Goal: Task Accomplishment & Management: Use online tool/utility

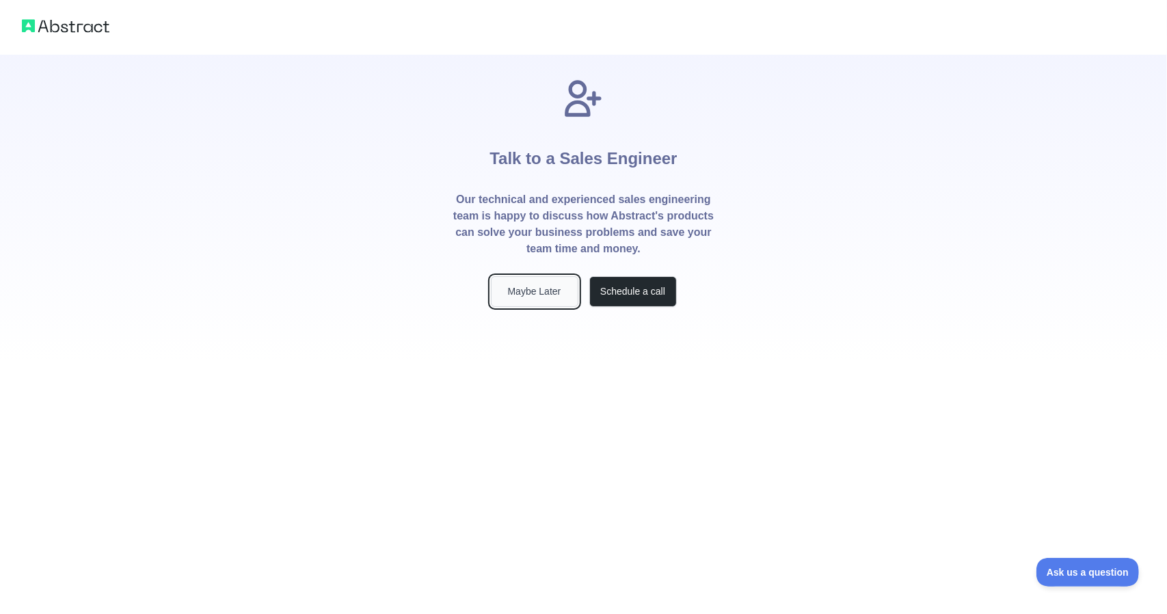
click at [543, 290] on button "Maybe Later" at bounding box center [535, 291] width 88 height 31
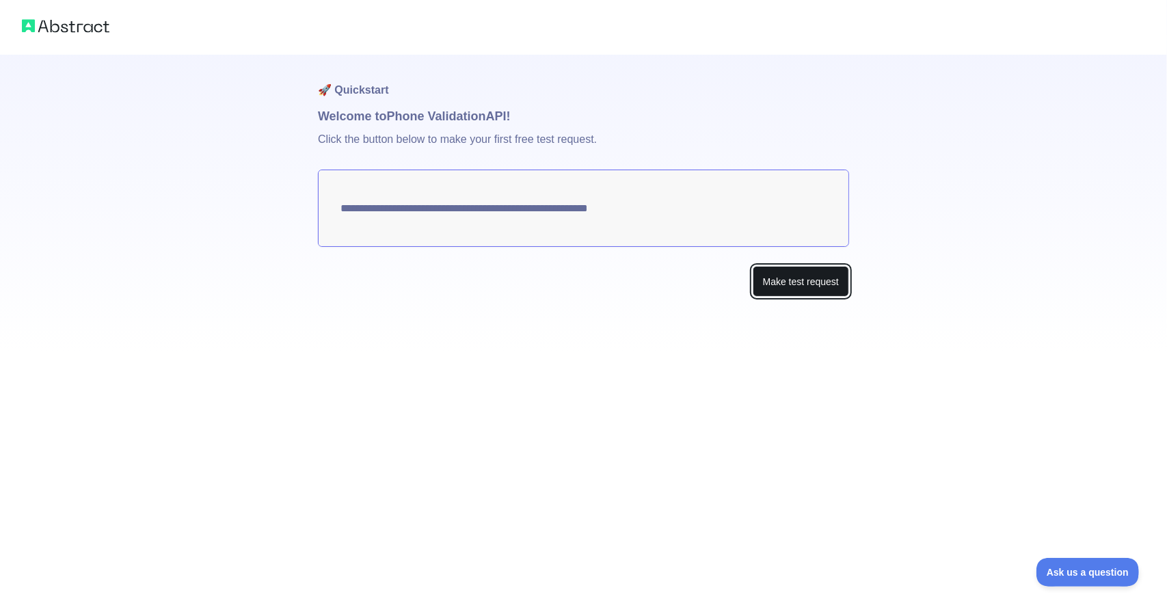
click at [808, 278] on button "Make test request" at bounding box center [801, 281] width 96 height 31
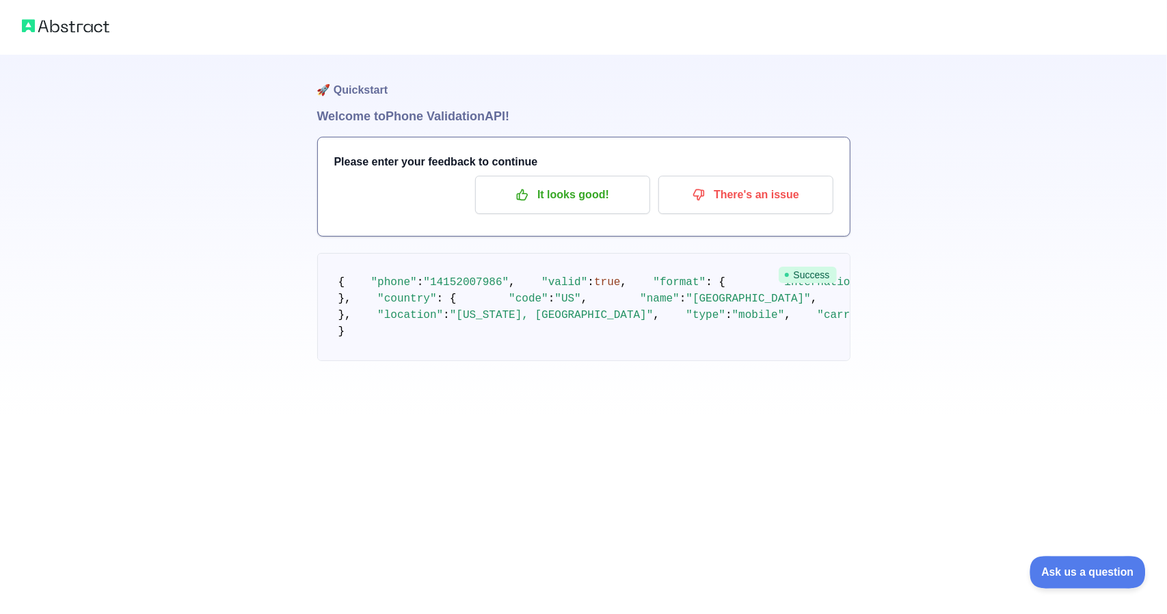
click at [1064, 577] on button "Ask us a question" at bounding box center [1081, 570] width 103 height 29
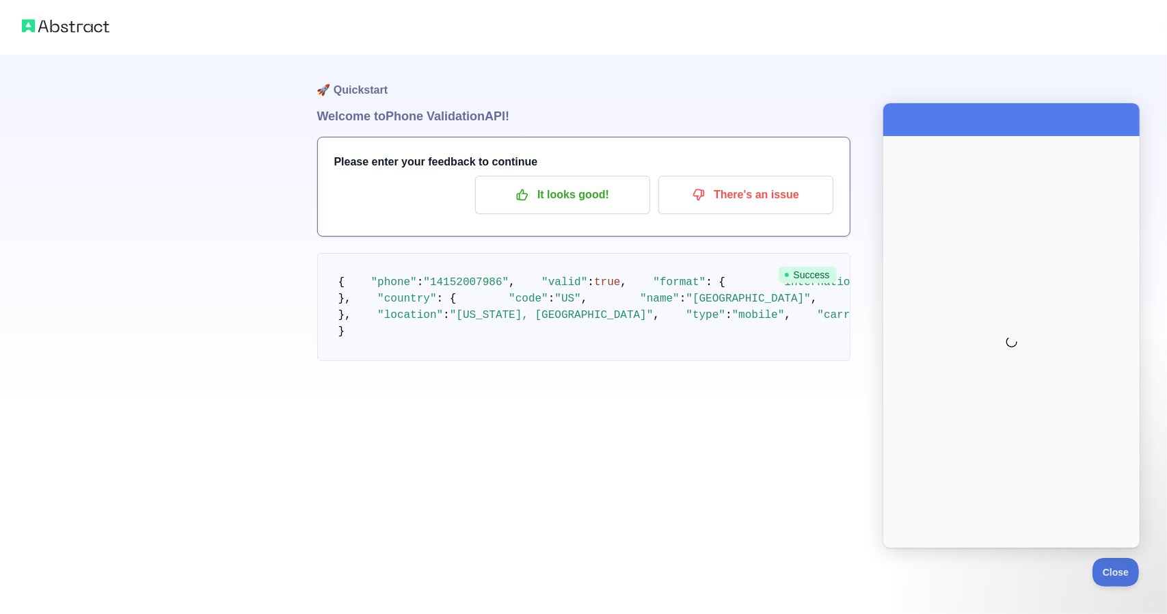
click at [1071, 416] on div "🚀 Quickstart Welcome to Phone Validation API! Please enter your feedback to con…" at bounding box center [583, 208] width 1167 height 416
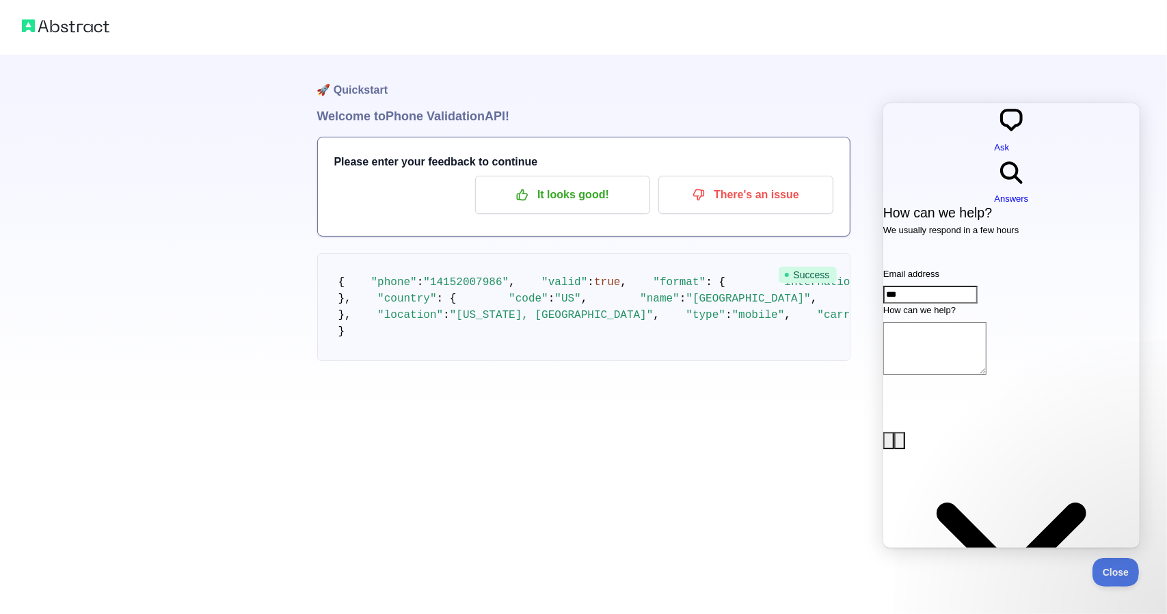
type input "**********"
click at [946, 321] on textarea "How can we help?" at bounding box center [934, 347] width 103 height 53
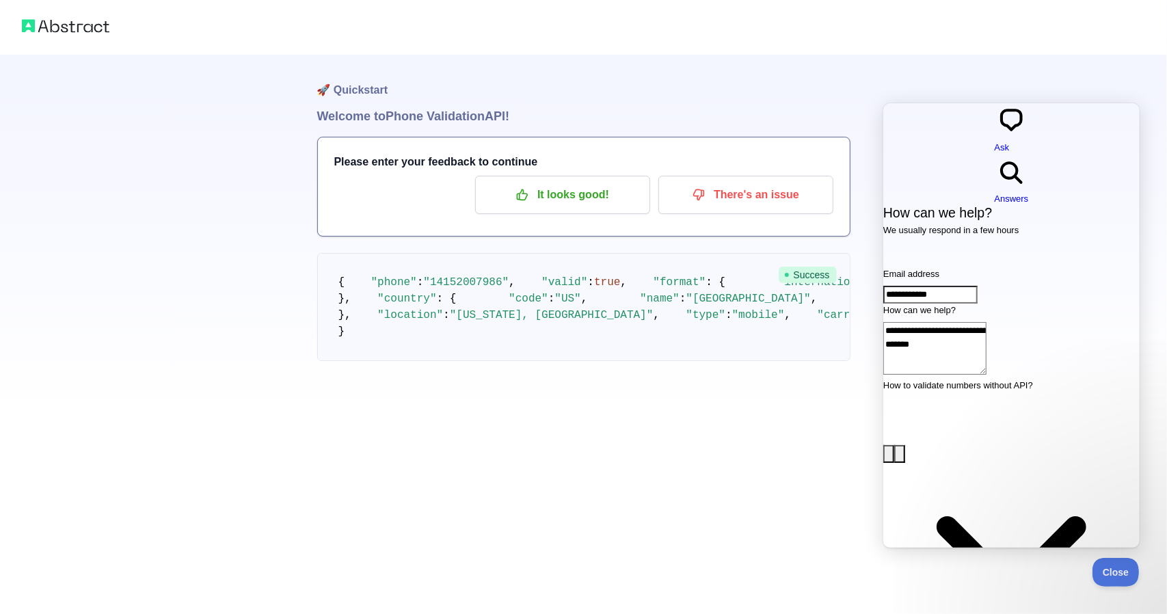
type textarea "**********"
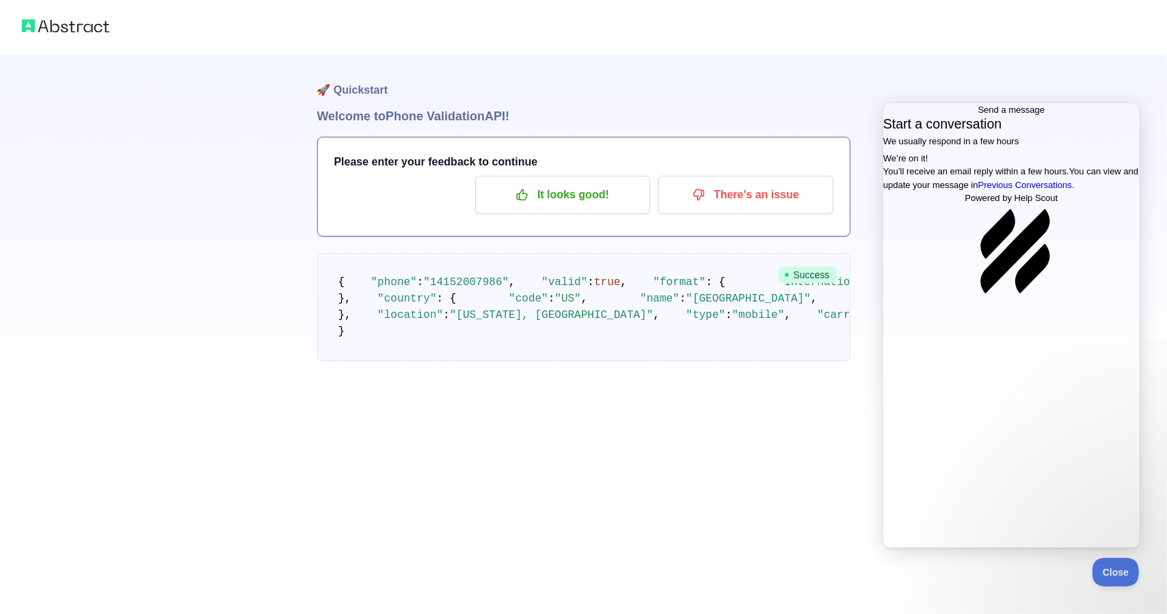
drag, startPoint x: 994, startPoint y: 321, endPoint x: 971, endPoint y: 319, distance: 23.4
click at [971, 191] on div "We’re on it! You’ll receive an email reply within a few hours. You can view and…" at bounding box center [1011, 171] width 256 height 40
click at [65, 29] on img at bounding box center [66, 25] width 88 height 19
click at [30, 28] on img at bounding box center [66, 25] width 88 height 19
click at [550, 195] on p "It looks good!" at bounding box center [562, 194] width 155 height 23
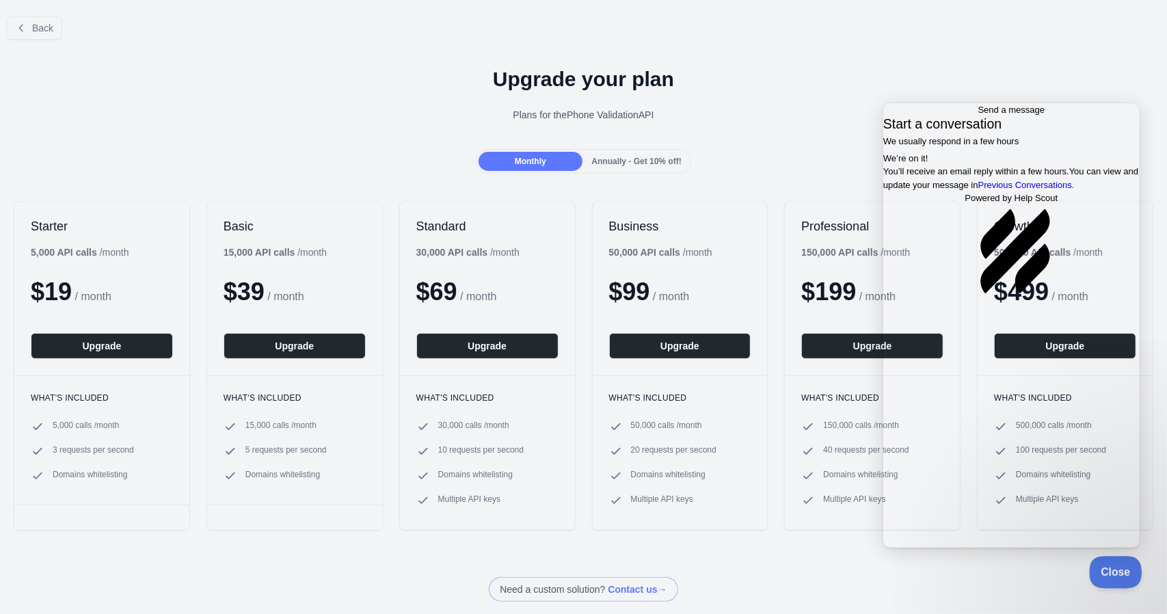
click at [1108, 573] on span "Close" at bounding box center [1112, 570] width 46 height 10
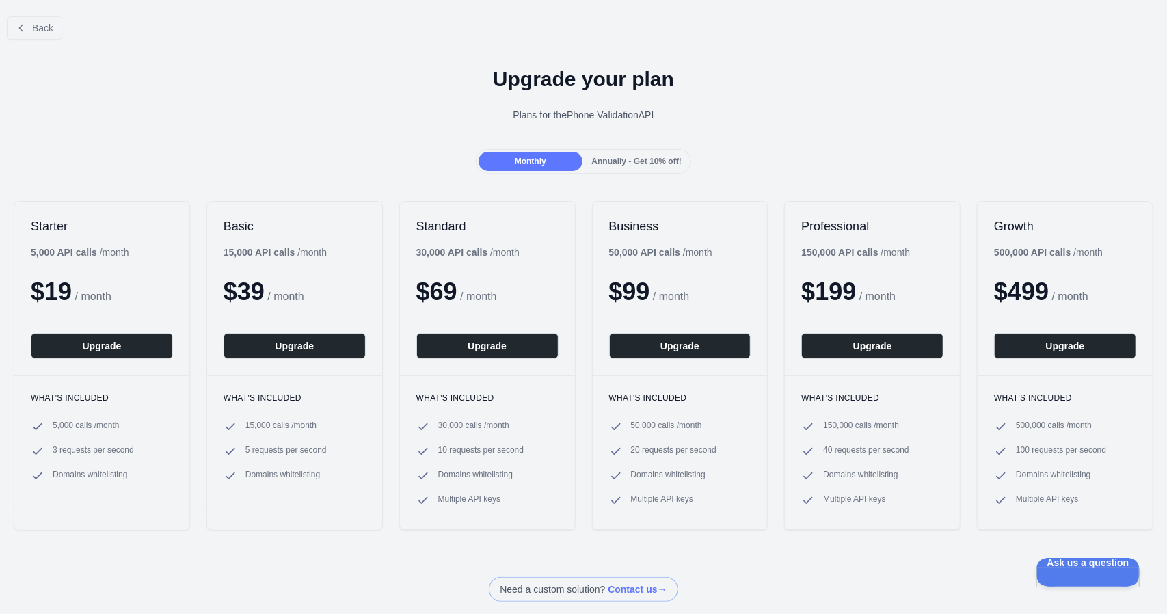
click at [622, 157] on span "Annually - Get 10% off!" at bounding box center [637, 162] width 90 height 10
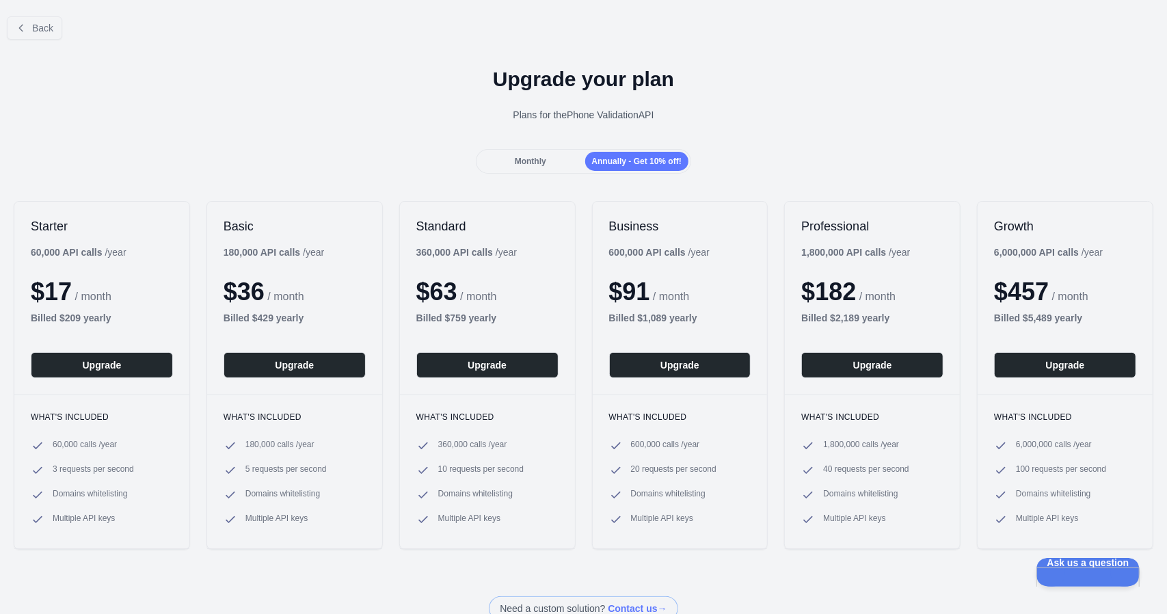
click at [554, 160] on div "Monthly" at bounding box center [530, 161] width 103 height 19
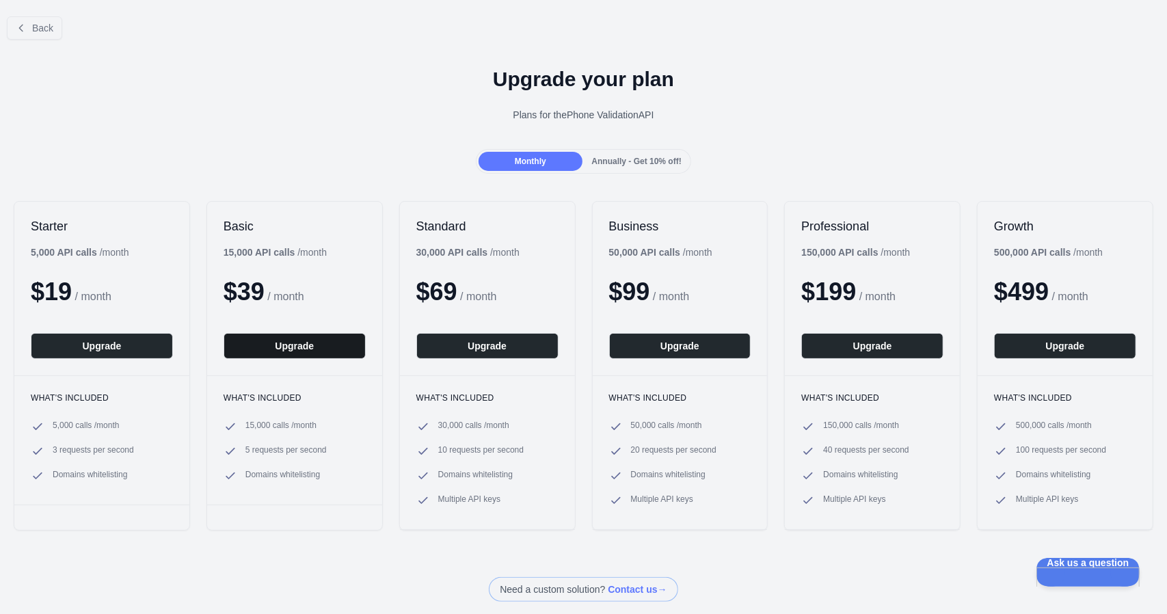
click at [260, 338] on button "Upgrade" at bounding box center [295, 346] width 142 height 26
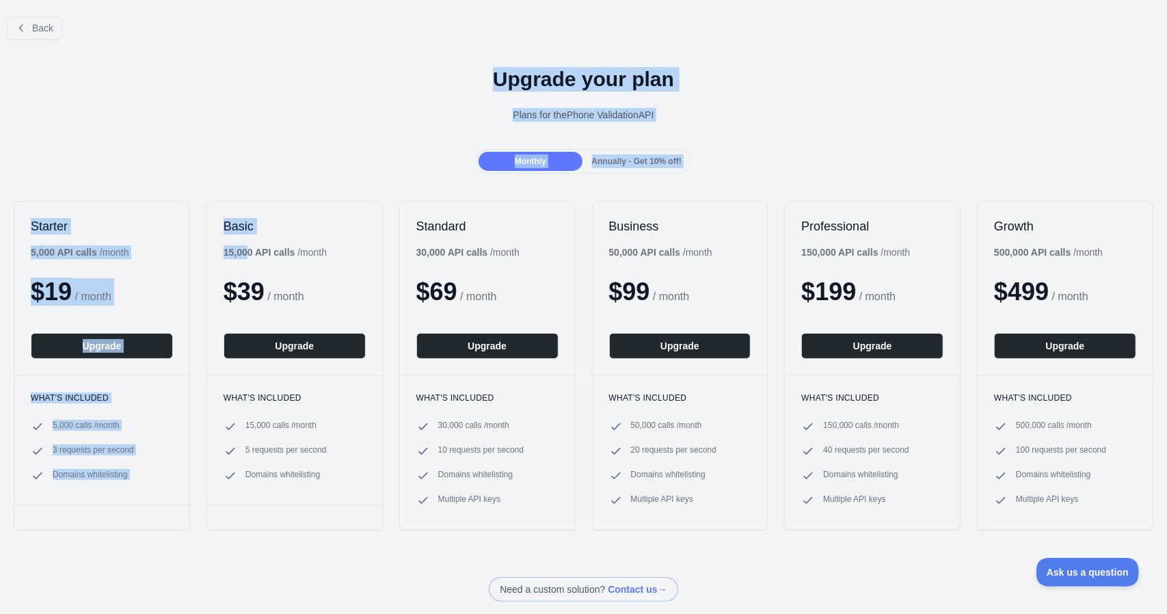
drag, startPoint x: 86, startPoint y: 76, endPoint x: 249, endPoint y: 248, distance: 237.0
click at [249, 248] on div "Back Upgrade your plan Plans for the Phone Validation API Monthly Annually - Ge…" at bounding box center [583, 303] width 1167 height 596
click at [197, 172] on div "Monthly Annually - Get 10% off!" at bounding box center [583, 161] width 1167 height 25
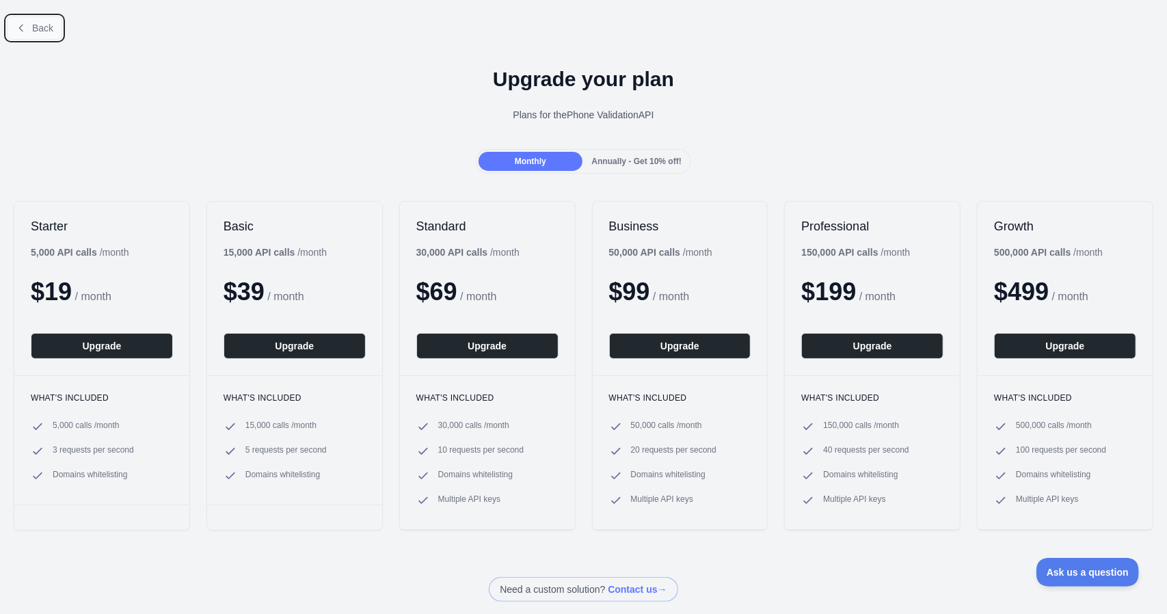
click at [26, 21] on button "Back" at bounding box center [34, 27] width 55 height 23
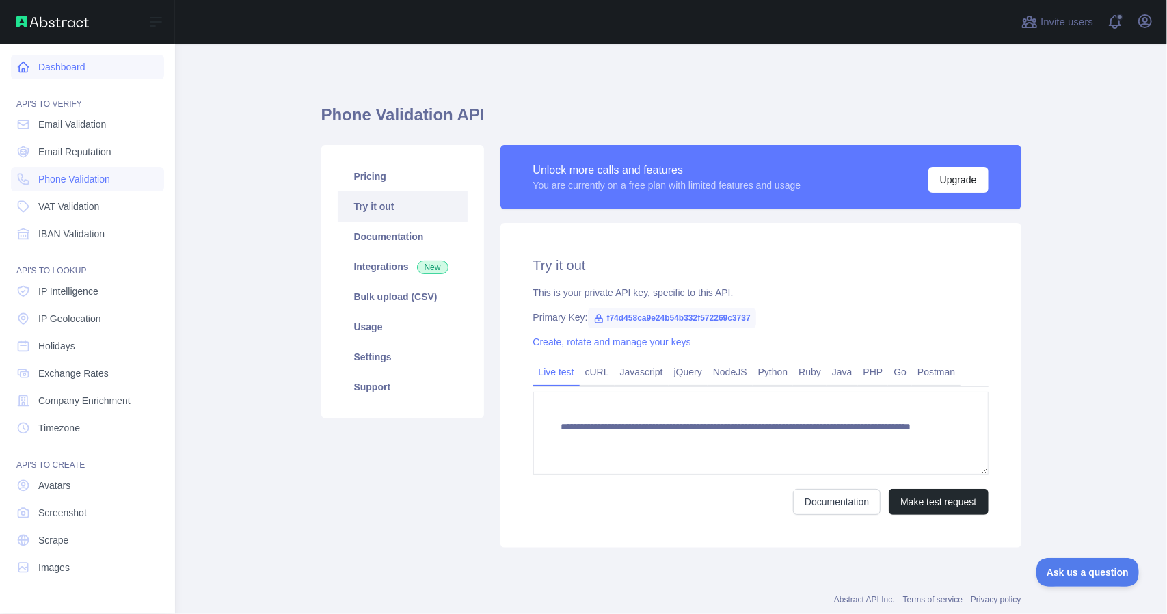
click at [76, 66] on link "Dashboard" at bounding box center [87, 67] width 153 height 25
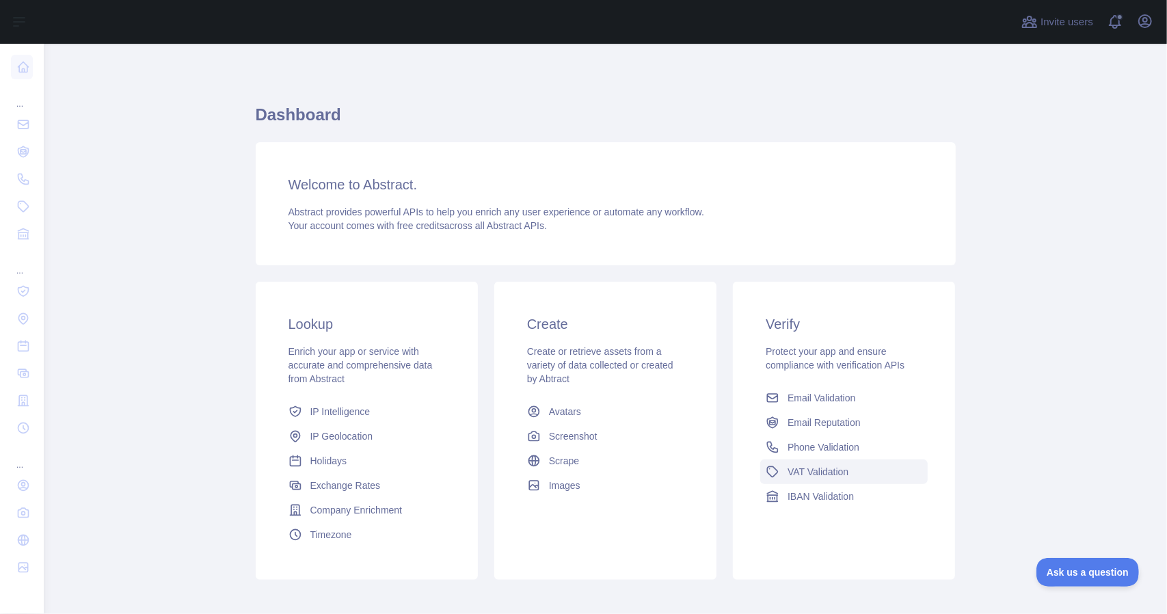
scroll to position [67, 0]
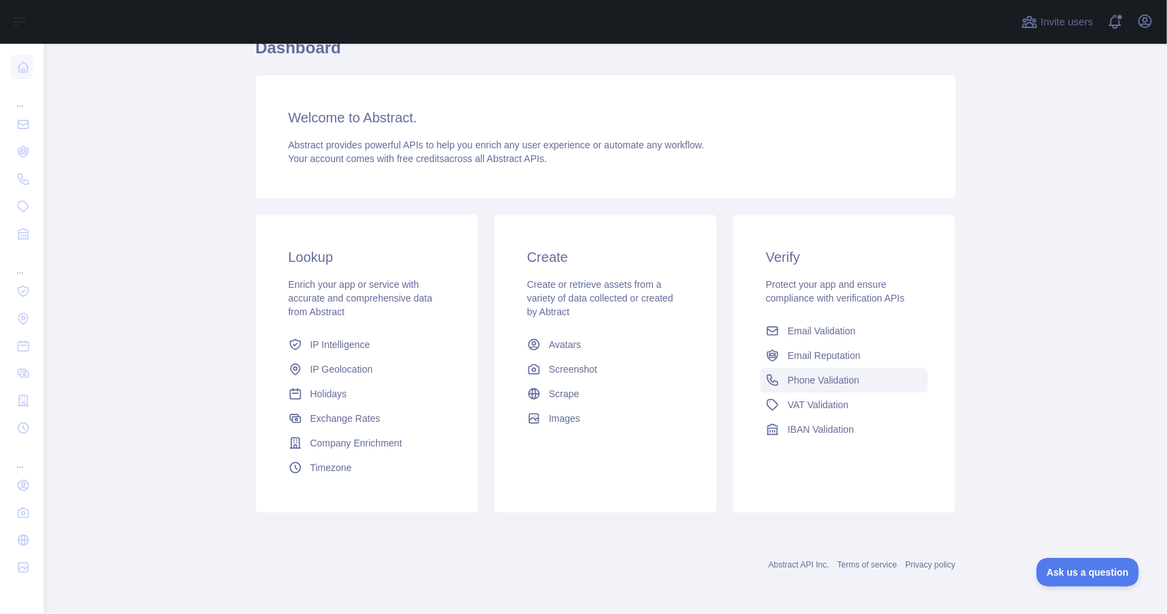
click at [828, 380] on span "Phone Validation" at bounding box center [824, 380] width 72 height 14
